Goal: Task Accomplishment & Management: Manage account settings

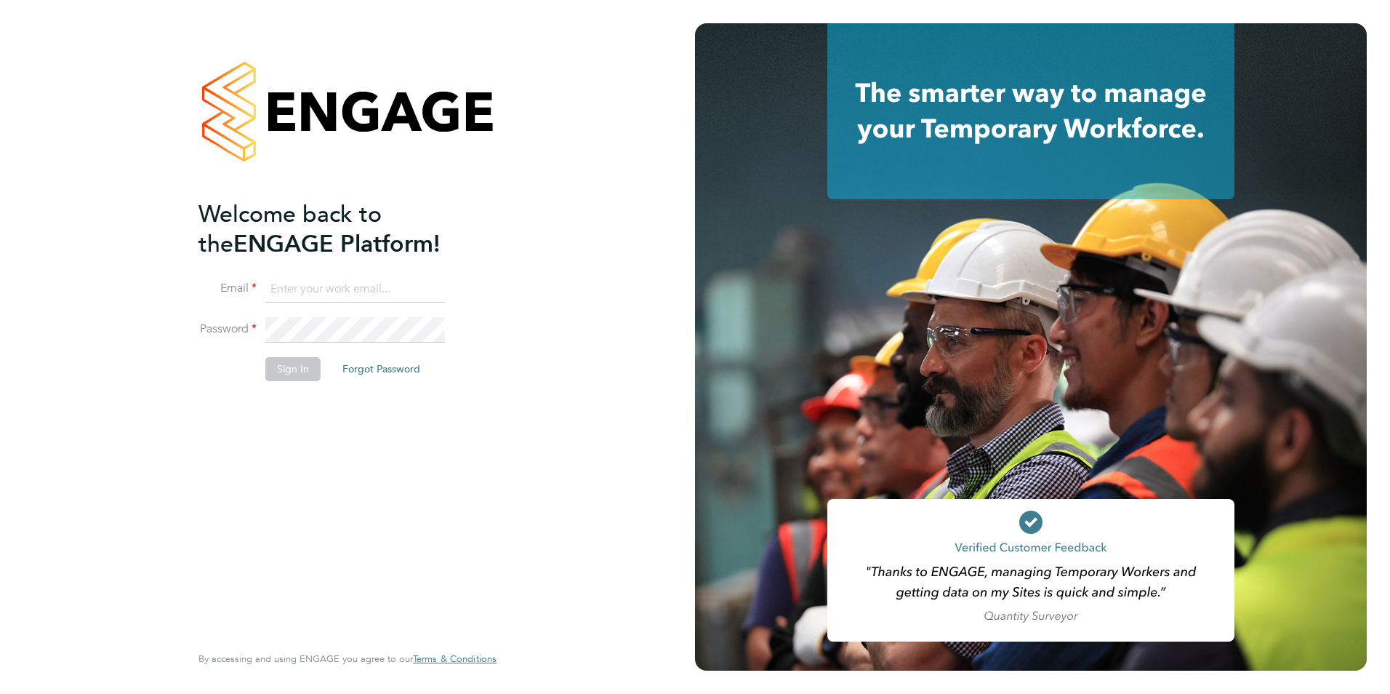
type input "raffaele.centra@bgis.com"
click at [360, 292] on input "raffaele.centra@bgis.com" at bounding box center [355, 289] width 180 height 26
click at [284, 370] on button "Sign In" at bounding box center [292, 368] width 55 height 23
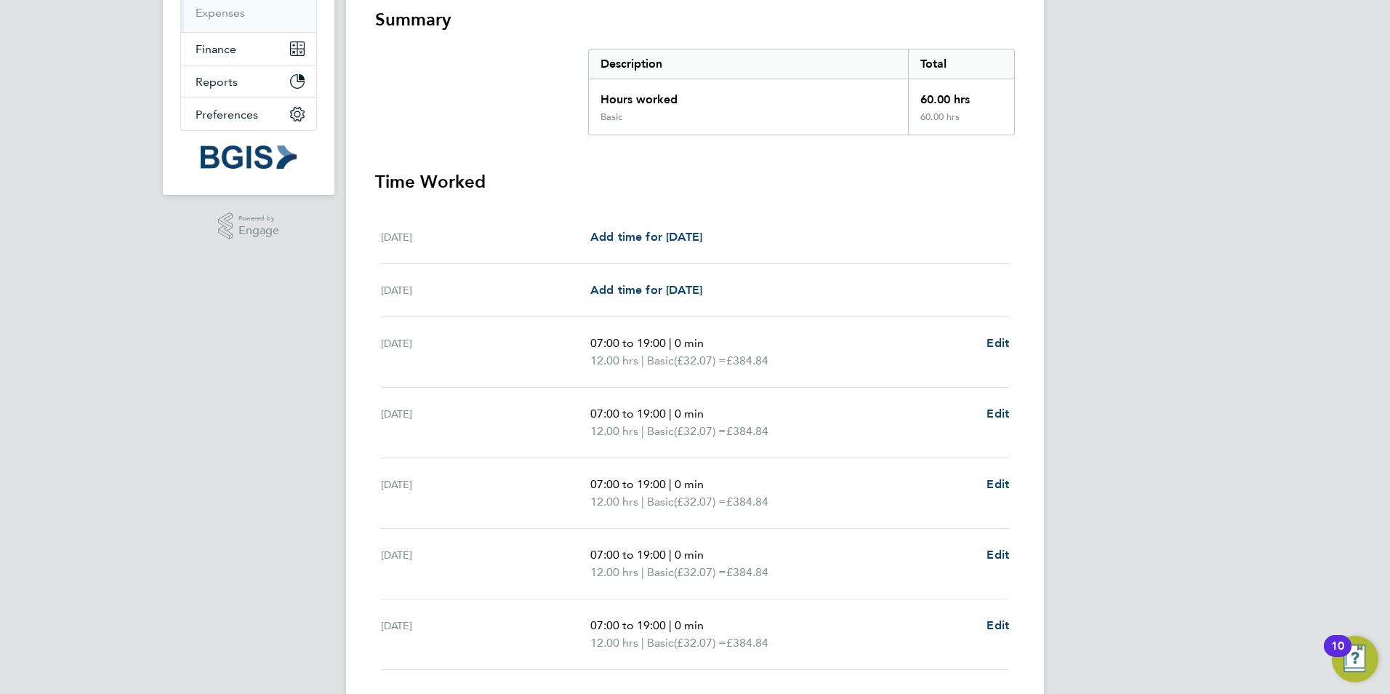
scroll to position [369, 0]
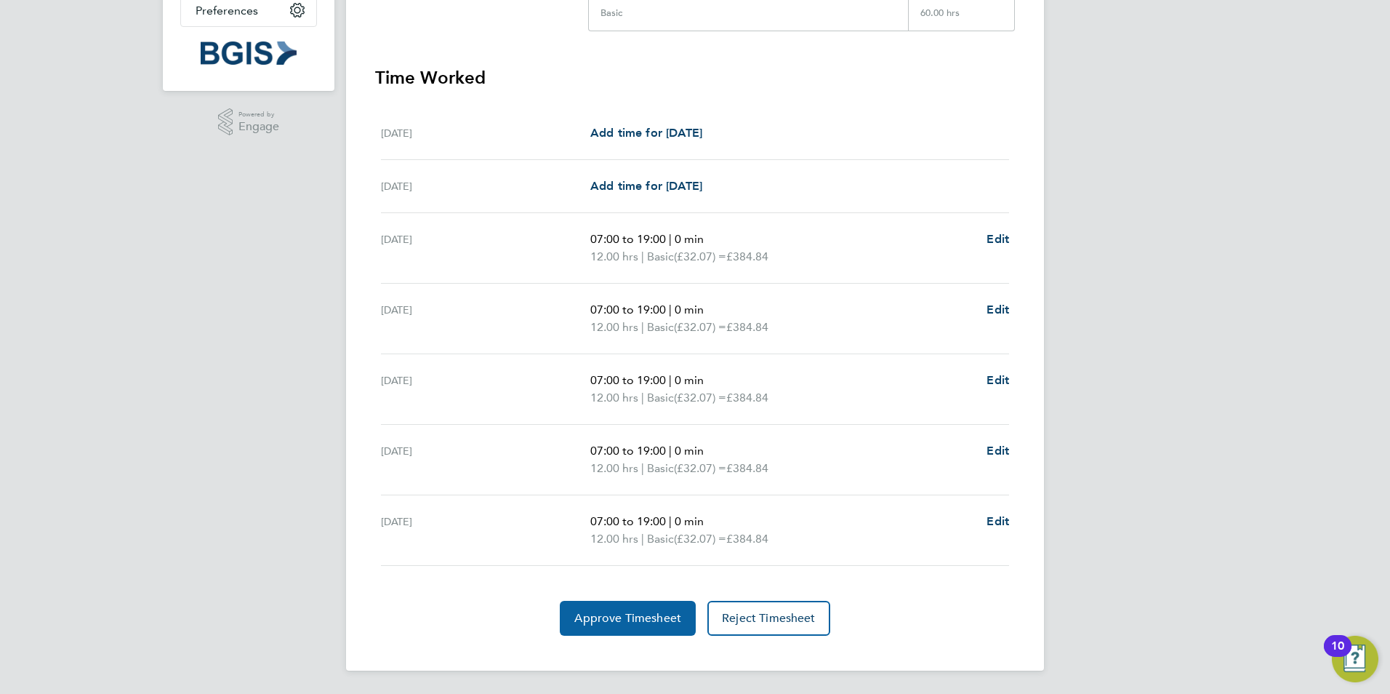
click at [633, 613] on span "Approve Timesheet" at bounding box center [628, 618] width 107 height 15
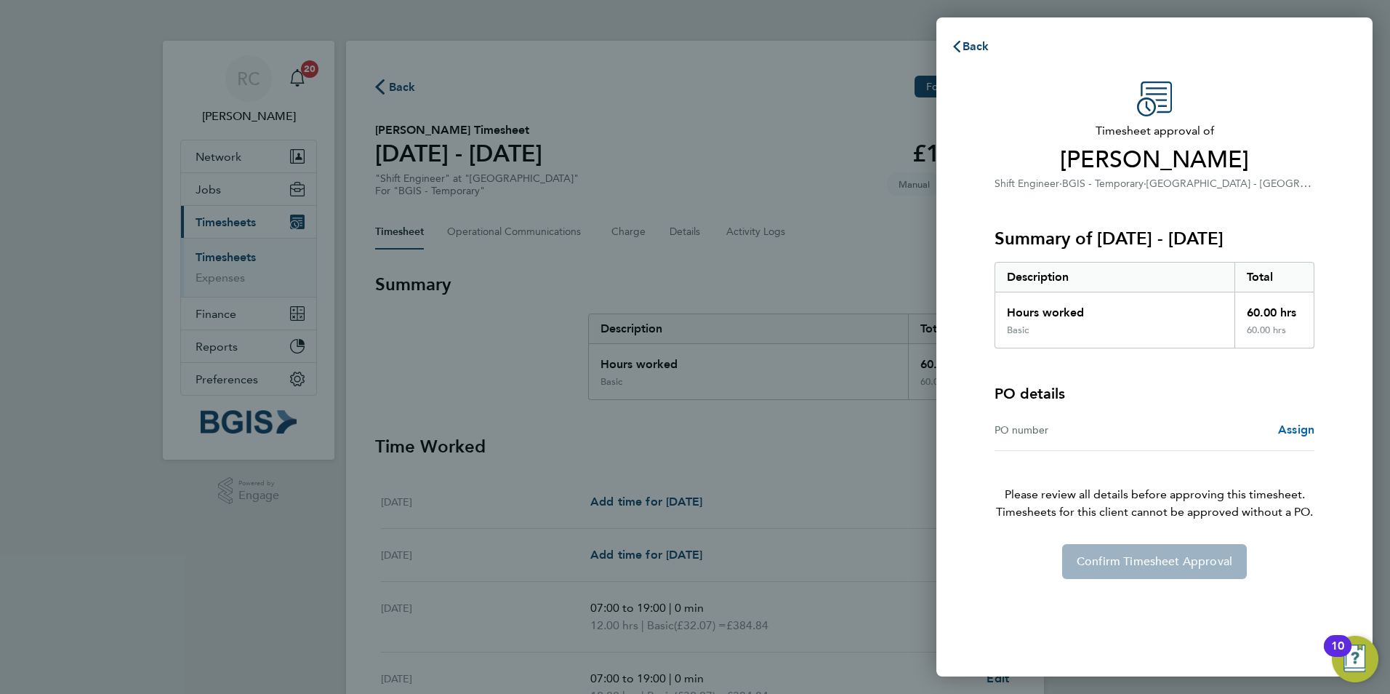
click at [1300, 431] on span "Assign" at bounding box center [1296, 430] width 36 height 14
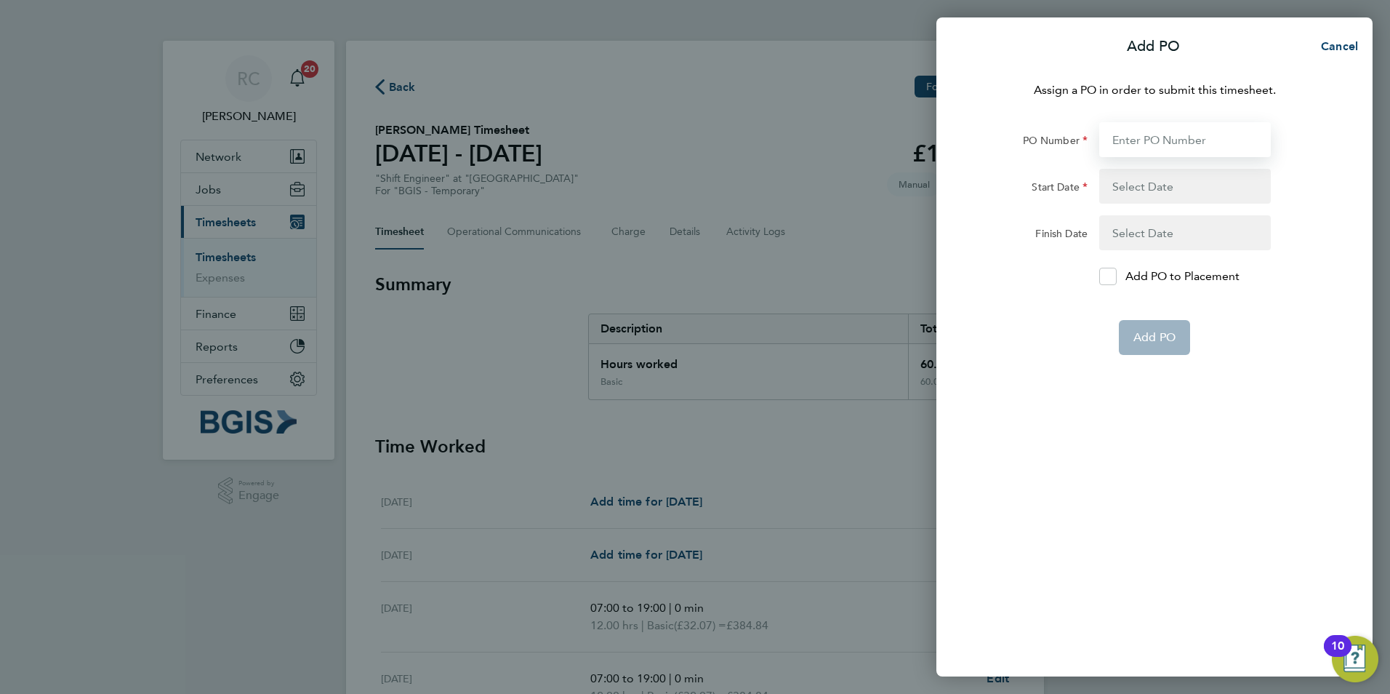
click at [1184, 141] on input "PO Number" at bounding box center [1186, 139] width 172 height 35
paste input "PSP2509290003"
type input "PSP2509290003"
click at [1182, 177] on button "button" at bounding box center [1186, 186] width 172 height 35
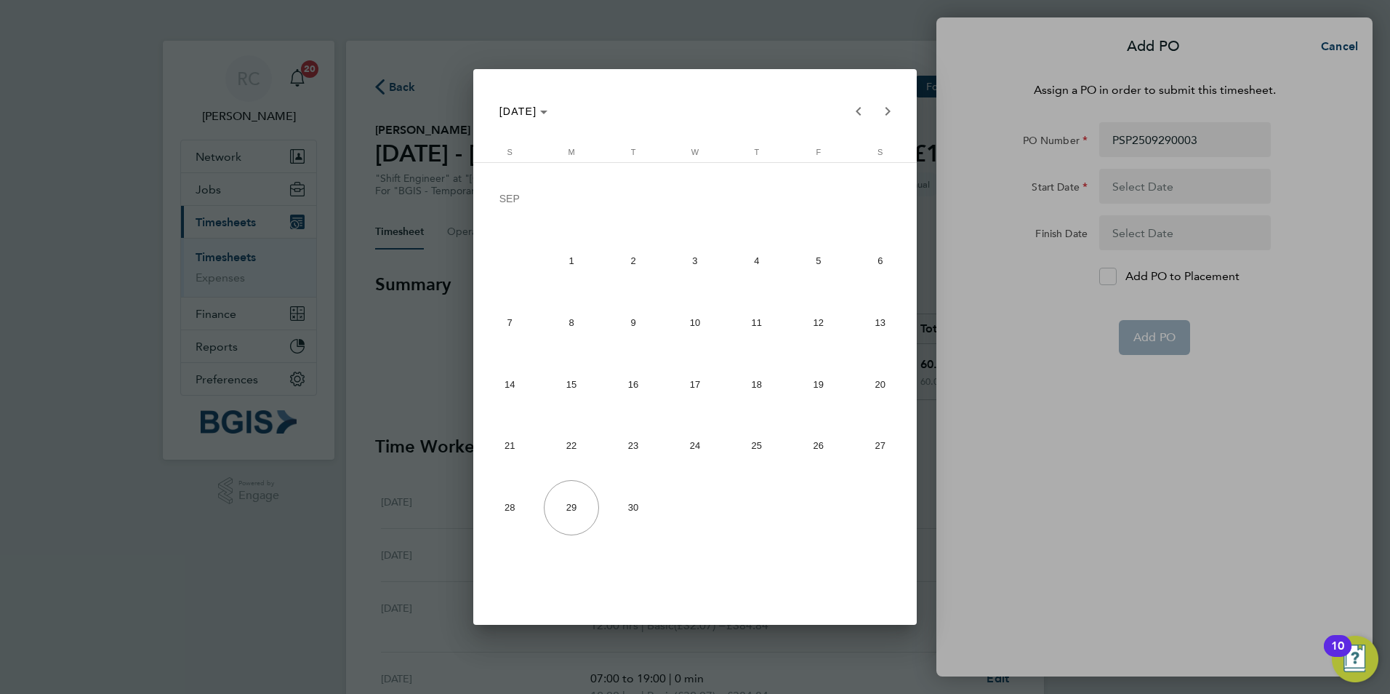
click at [567, 429] on span "22" at bounding box center [571, 445] width 55 height 55
type input "[DATE]"
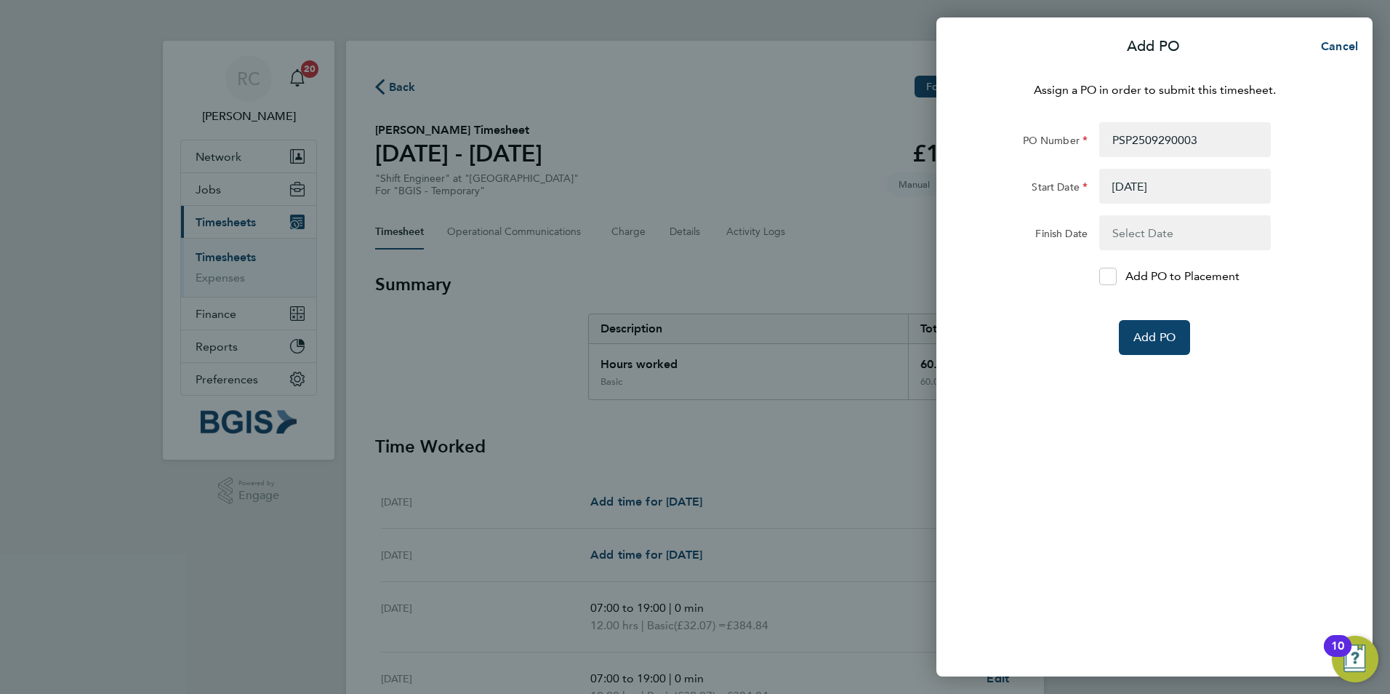
click at [1160, 225] on button "button" at bounding box center [1186, 232] width 172 height 35
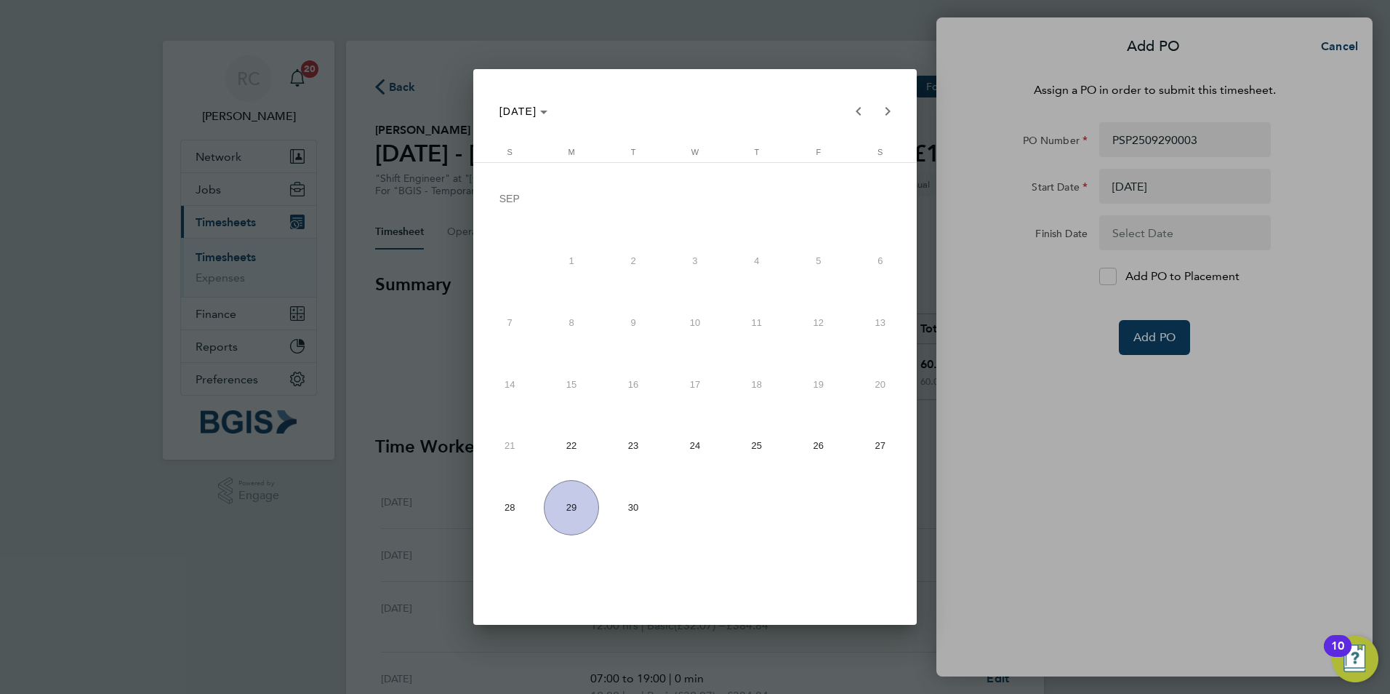
click at [810, 454] on span "26" at bounding box center [818, 445] width 55 height 55
type input "[DATE]"
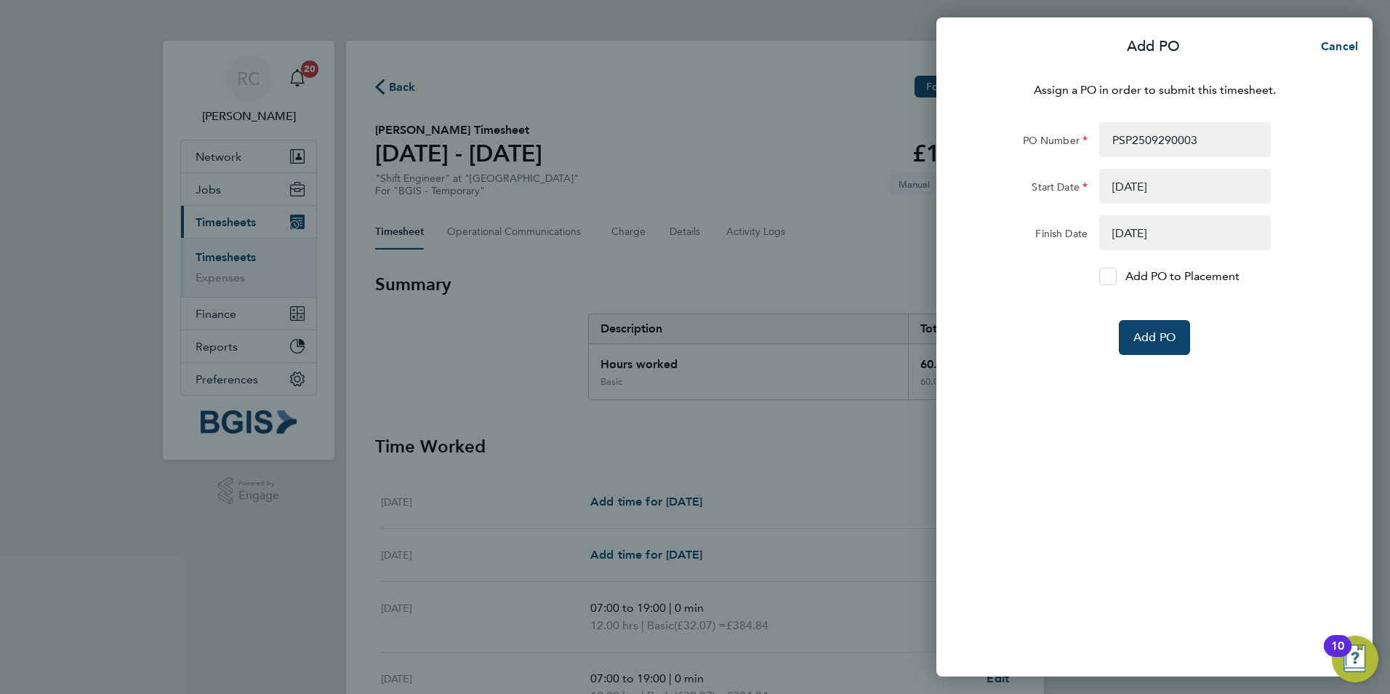
click at [1105, 273] on icon at bounding box center [1107, 276] width 11 height 9
click at [1113, 276] on input "Add PO to Placement" at bounding box center [1113, 276] width 0 height 0
click at [1164, 352] on button "Add PO" at bounding box center [1154, 337] width 71 height 35
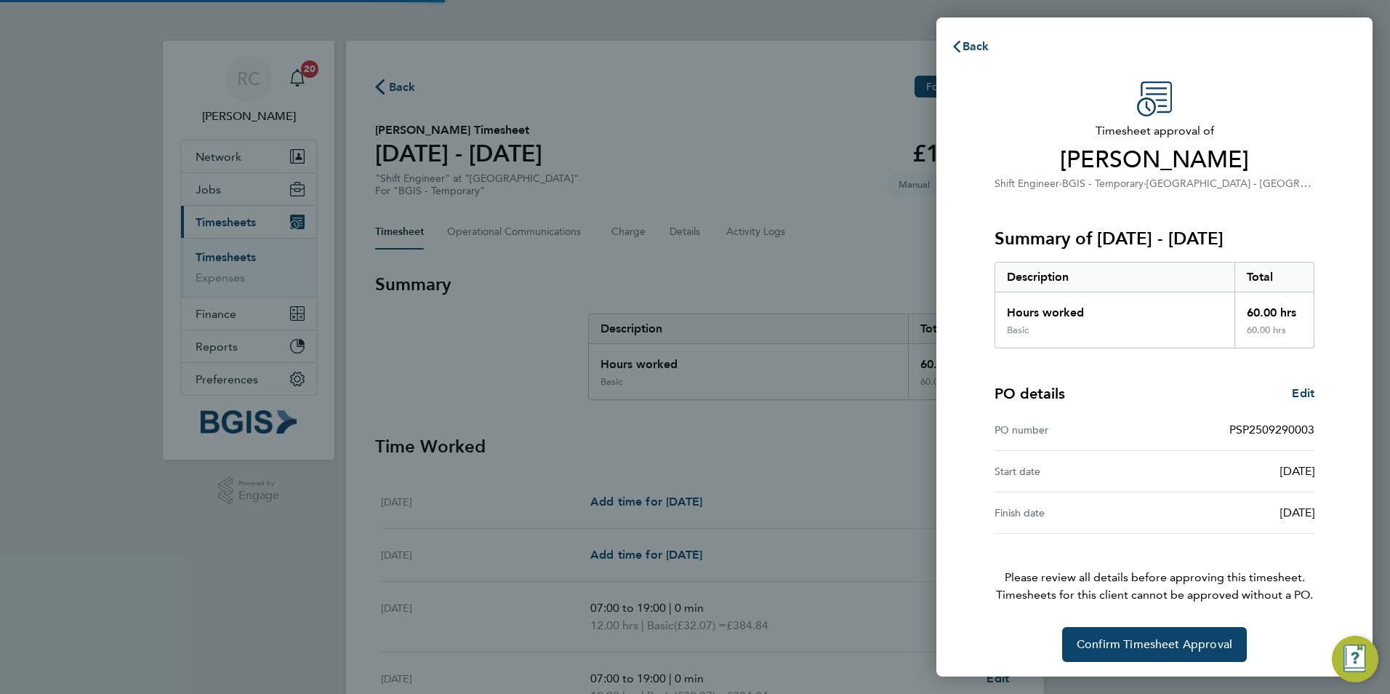
scroll to position [3, 0]
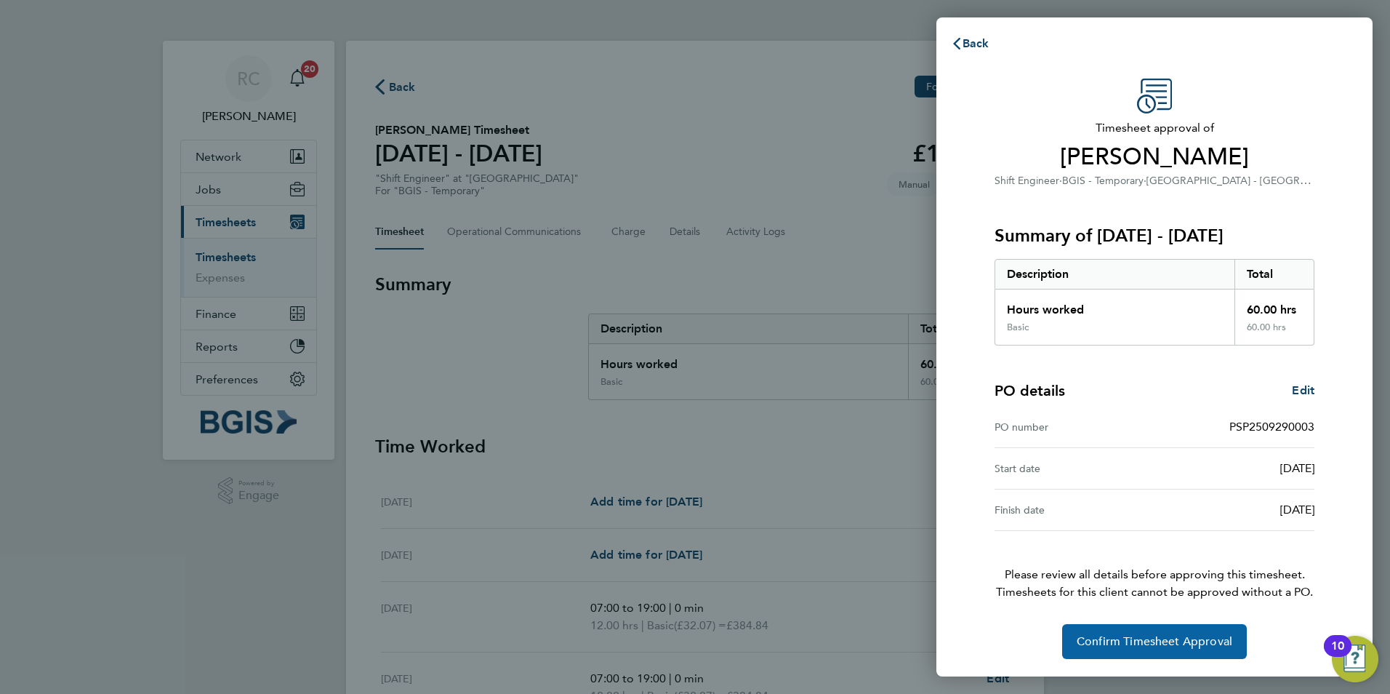
click at [1128, 626] on button "Confirm Timesheet Approval" at bounding box center [1154, 641] width 185 height 35
